Goal: Browse casually

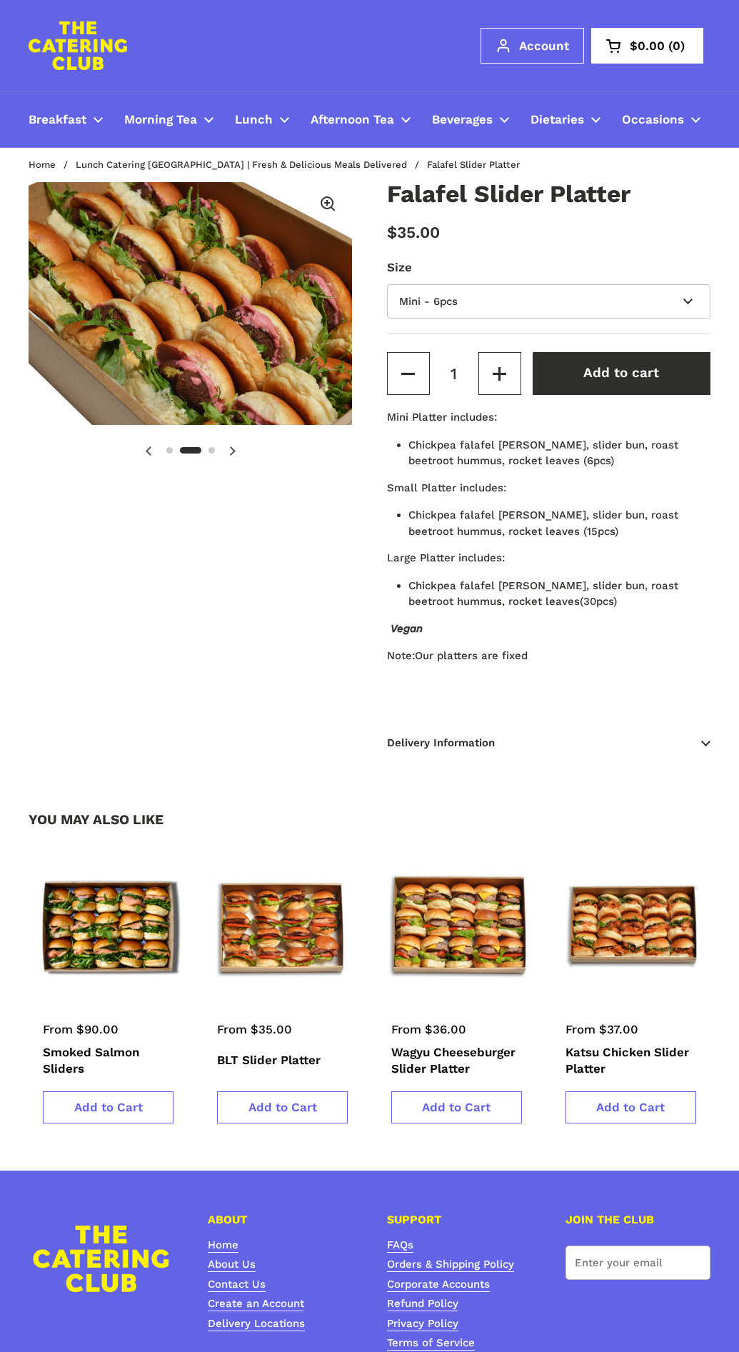
scroll to position [266, 0]
